Goal: Transaction & Acquisition: Purchase product/service

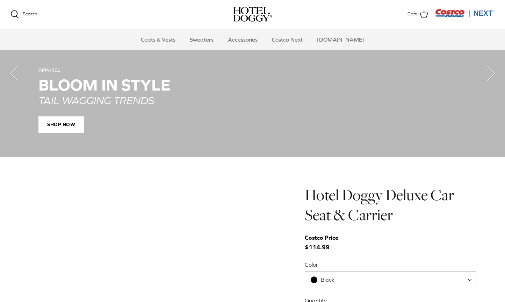
scroll to position [654, 0]
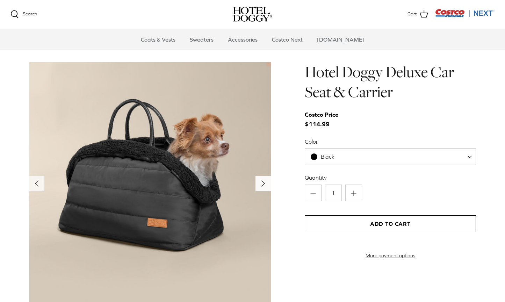
click at [263, 183] on polyline "Next" at bounding box center [263, 184] width 3 height 6
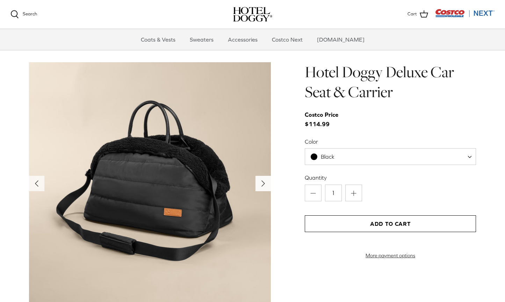
click at [263, 183] on polyline "Next" at bounding box center [263, 184] width 3 height 6
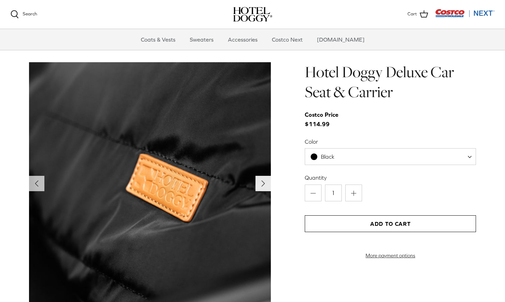
click at [263, 183] on polyline "Next" at bounding box center [263, 184] width 3 height 6
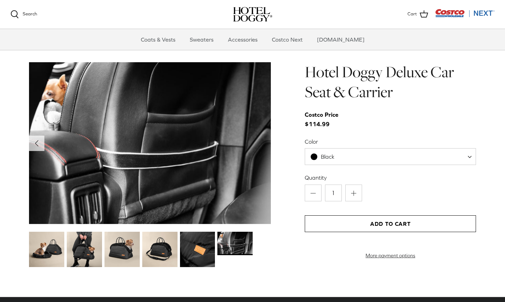
click at [263, 183] on img at bounding box center [150, 143] width 242 height 162
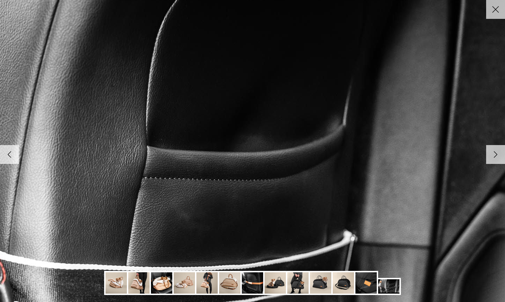
click at [491, 4] on icon "Close" at bounding box center [496, 9] width 12 height 12
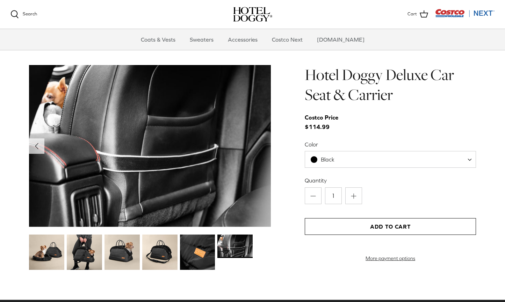
scroll to position [650, 0]
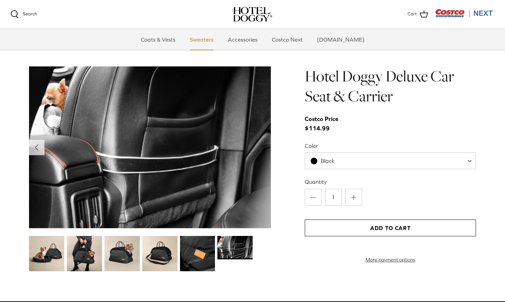
click at [207, 41] on link "Sweaters" at bounding box center [202, 39] width 36 height 21
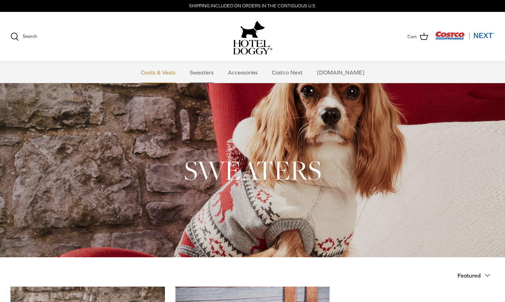
click at [159, 72] on link "Coats & Vests" at bounding box center [158, 72] width 47 height 21
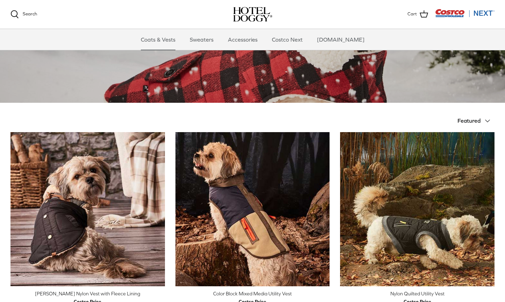
scroll to position [124, 0]
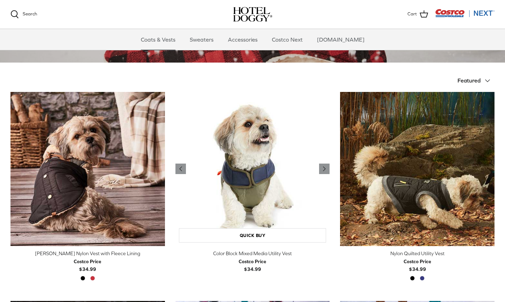
click at [234, 185] on img "Color Block Mixed Media Utility Vest" at bounding box center [252, 169] width 155 height 155
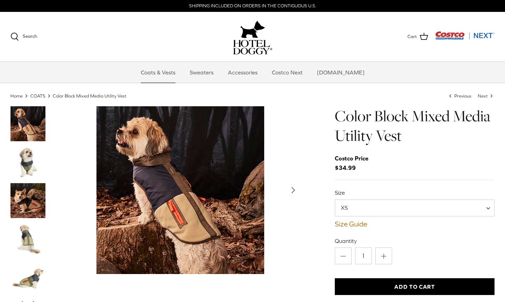
click at [24, 163] on img "Thumbnail Link" at bounding box center [27, 162] width 35 height 35
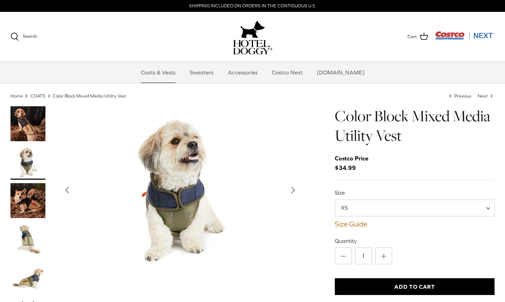
click at [17, 204] on img "Thumbnail Link" at bounding box center [27, 200] width 35 height 35
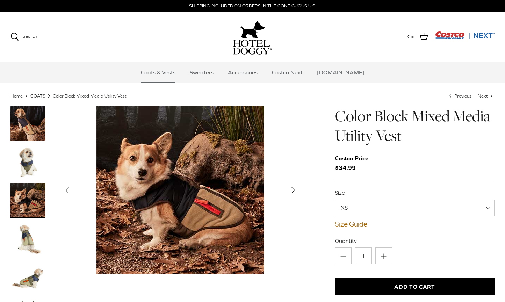
click at [24, 231] on img "Thumbnail Link" at bounding box center [27, 239] width 35 height 35
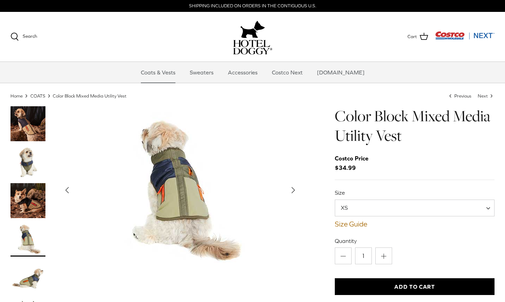
click at [29, 273] on img "Thumbnail Link" at bounding box center [27, 277] width 35 height 35
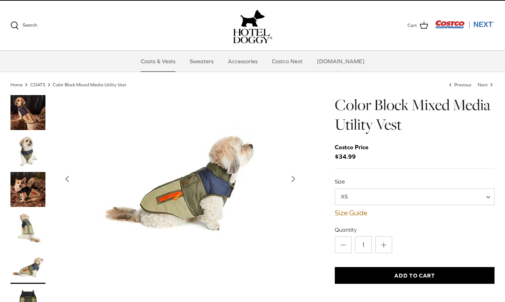
scroll to position [100, 0]
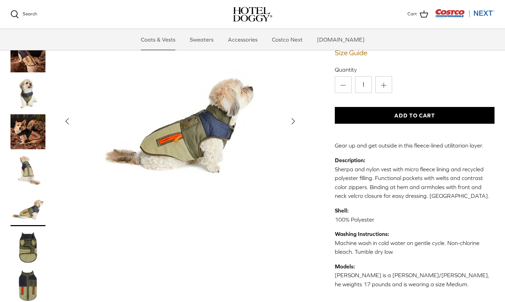
click at [31, 250] on img "Thumbnail Link" at bounding box center [27, 247] width 35 height 35
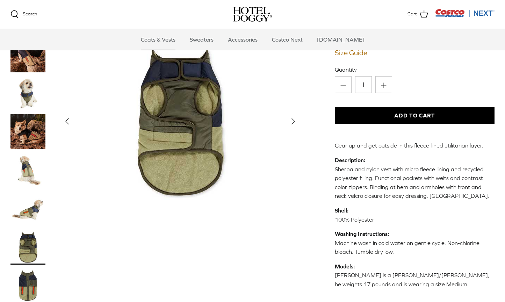
click at [22, 274] on img "Thumbnail Link" at bounding box center [27, 285] width 35 height 35
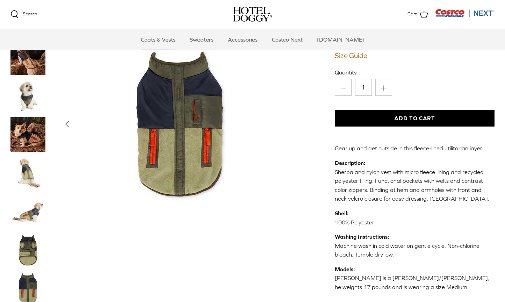
scroll to position [0, 0]
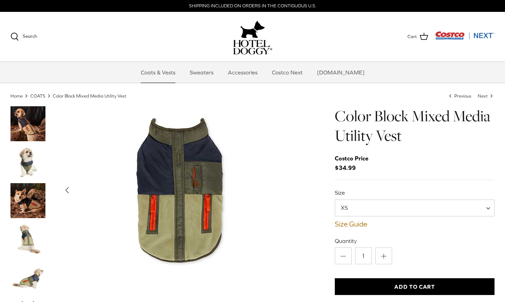
click at [341, 211] on span "XS" at bounding box center [348, 208] width 27 height 8
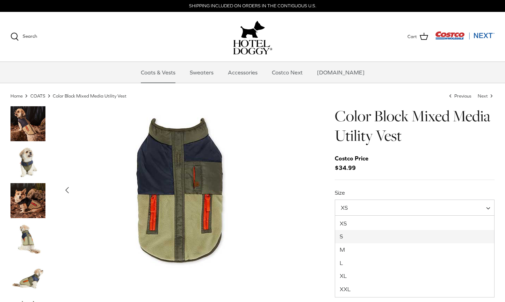
select select "S"
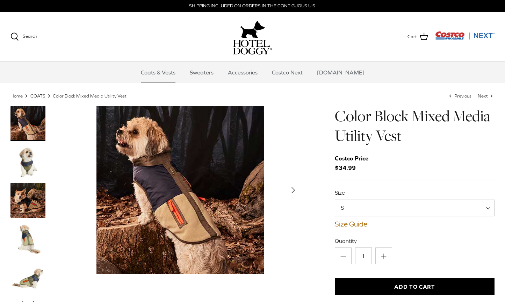
click at [292, 197] on button "Right" at bounding box center [293, 189] width 15 height 15
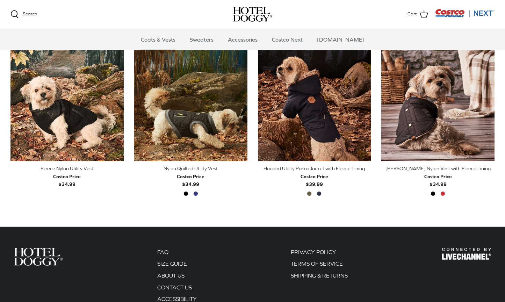
scroll to position [256, 0]
